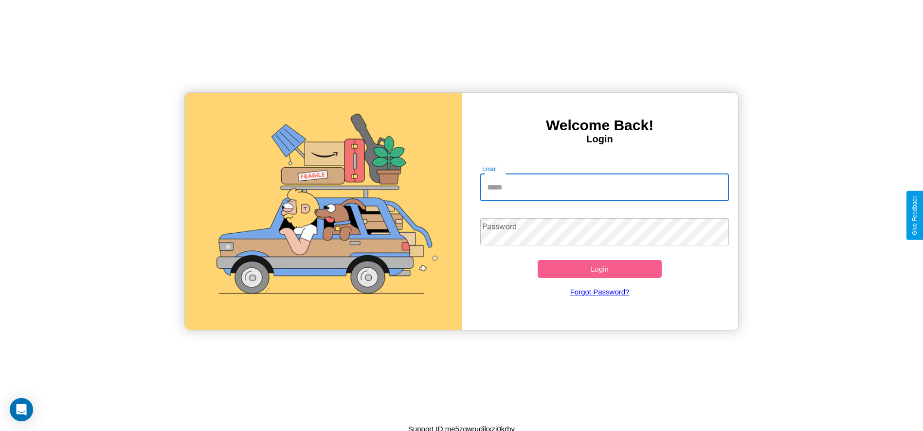
click at [604, 187] on input "Email" at bounding box center [604, 187] width 249 height 27
type input "**********"
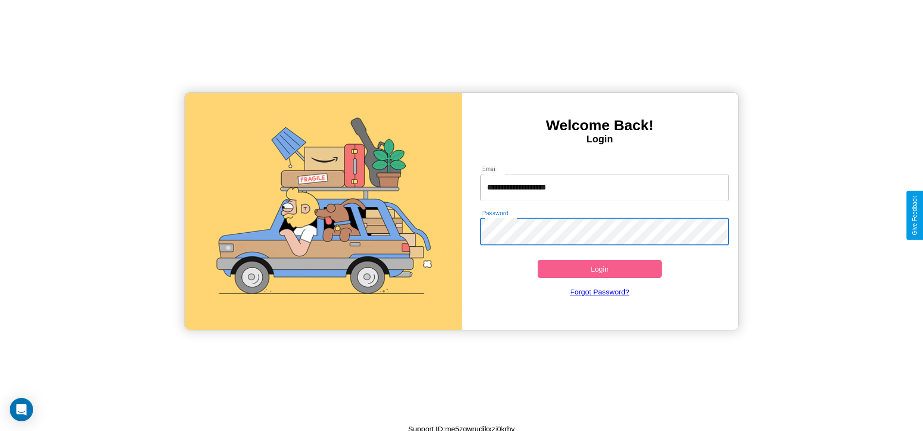
click at [599, 269] on button "Login" at bounding box center [599, 269] width 124 height 18
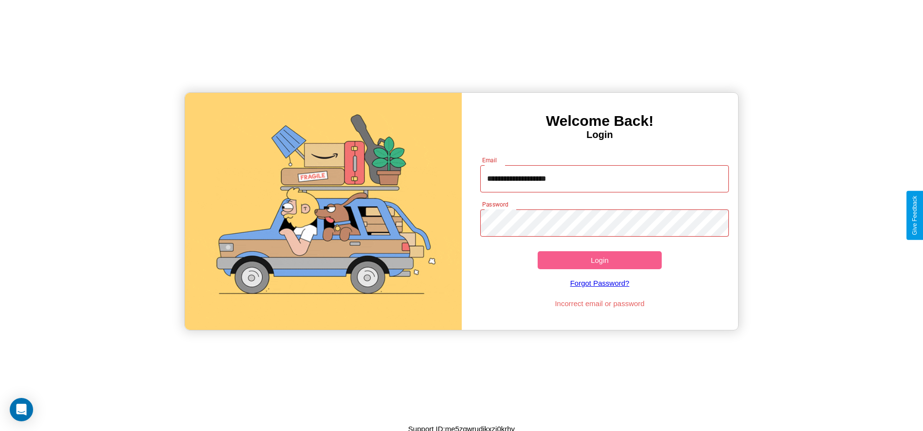
click at [599, 260] on button "Login" at bounding box center [599, 260] width 124 height 18
